Goal: Transaction & Acquisition: Subscribe to service/newsletter

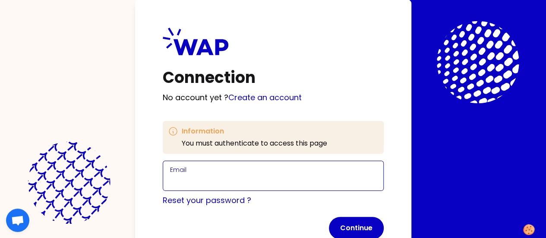
click at [170, 176] on input "Email" at bounding box center [273, 181] width 206 height 12
type input "[EMAIL_ADDRESS][PERSON_NAME][DOMAIN_NAME]"
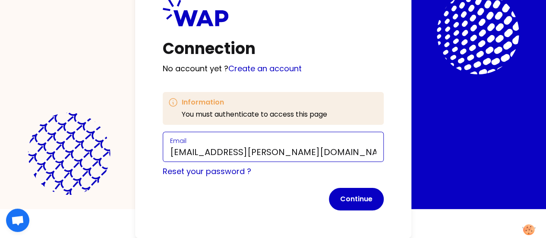
scroll to position [43, 0]
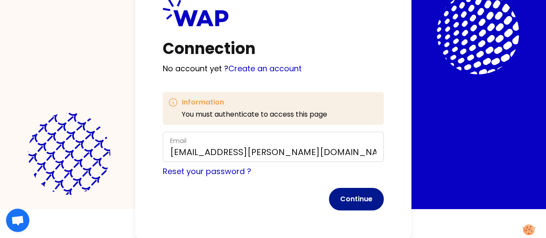
click at [329, 190] on button "Continue" at bounding box center [356, 199] width 55 height 22
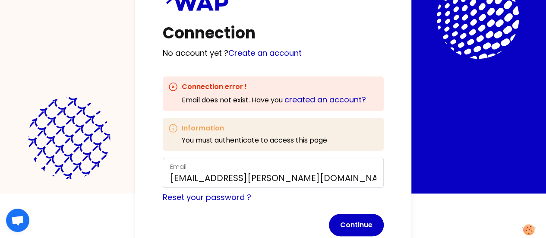
scroll to position [70, 0]
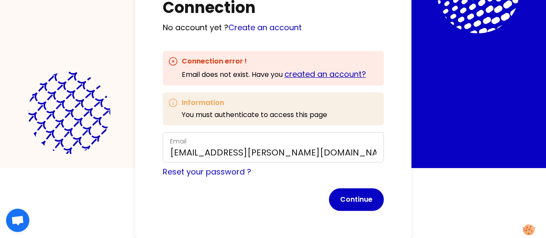
click at [284, 76] on link "created an account?" at bounding box center [325, 74] width 82 height 11
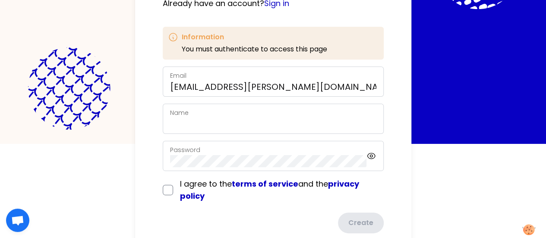
scroll to position [113, 0]
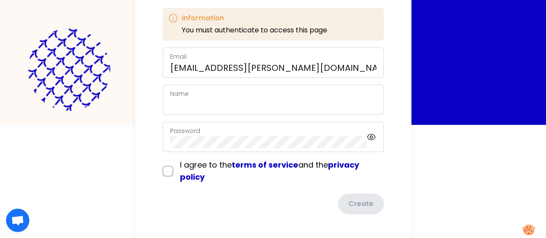
click at [170, 95] on div "Name" at bounding box center [273, 99] width 206 height 22
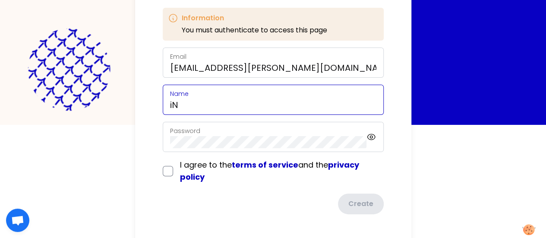
type input "i"
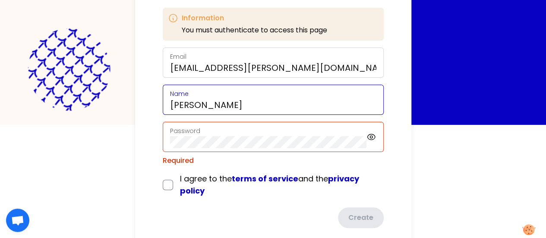
click at [170, 104] on input "[PERSON_NAME]" at bounding box center [273, 105] width 206 height 12
type input "[PERSON_NAME]"
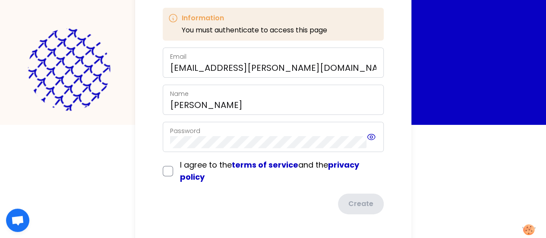
click at [366, 138] on icon at bounding box center [370, 137] width 9 height 10
click at [163, 171] on input "checkbox" at bounding box center [168, 171] width 10 height 10
checkbox input "true"
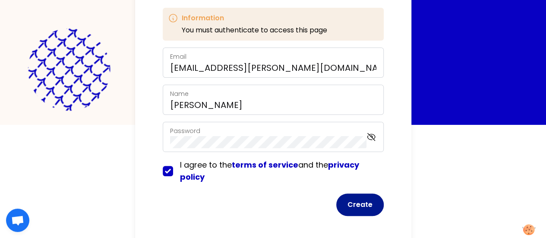
click at [336, 208] on button "Create" at bounding box center [359, 204] width 47 height 22
